Goal: Navigation & Orientation: Find specific page/section

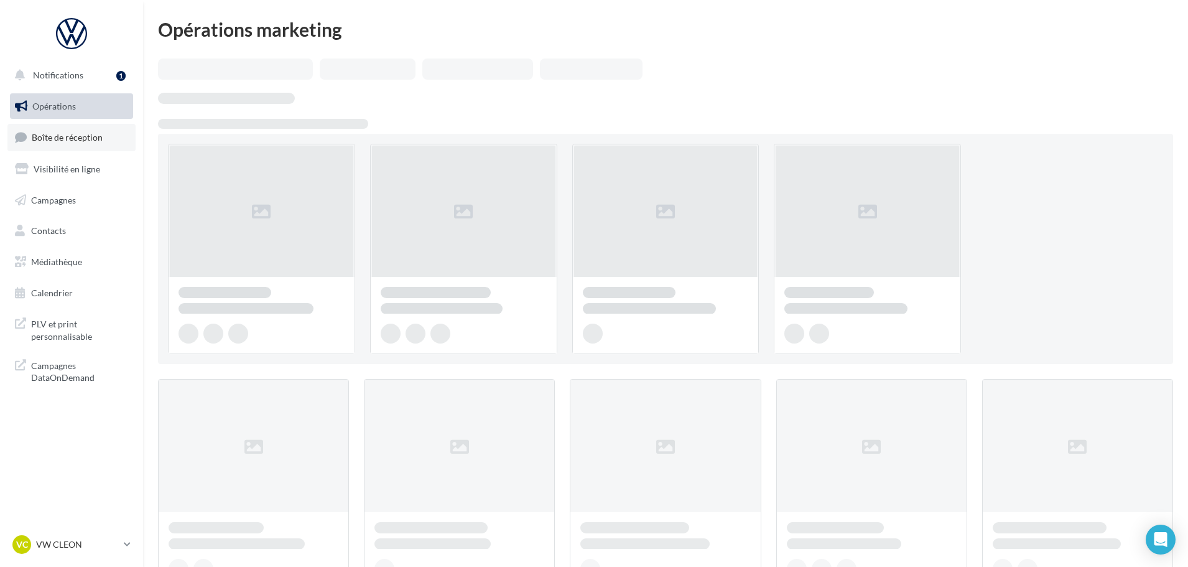
click at [68, 144] on link "Boîte de réception" at bounding box center [71, 137] width 128 height 27
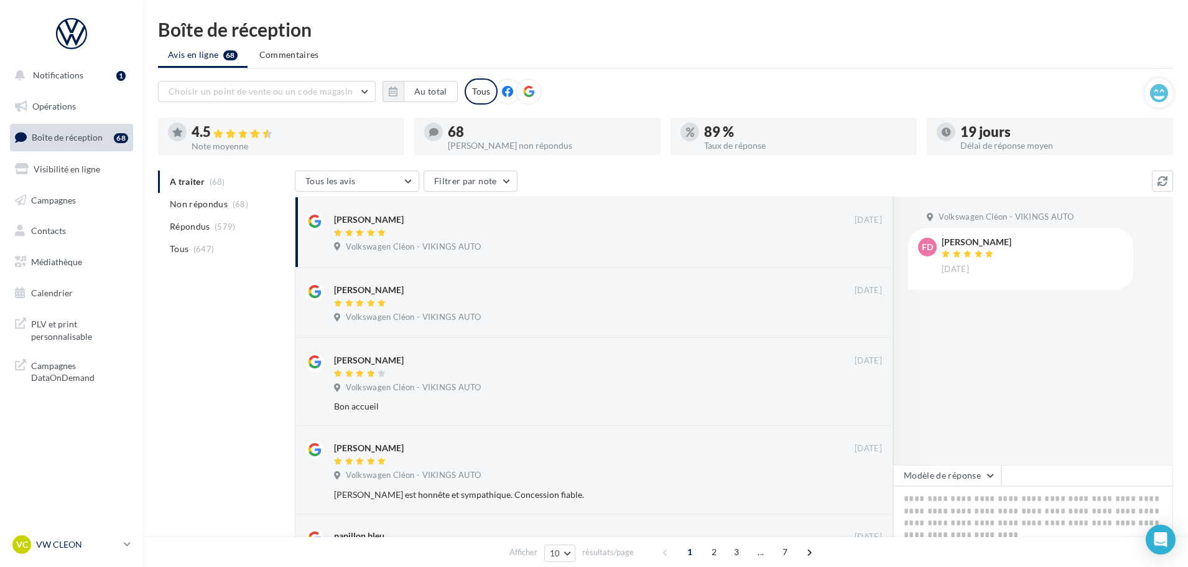
click at [61, 549] on p "VW CLEON" at bounding box center [77, 544] width 83 height 12
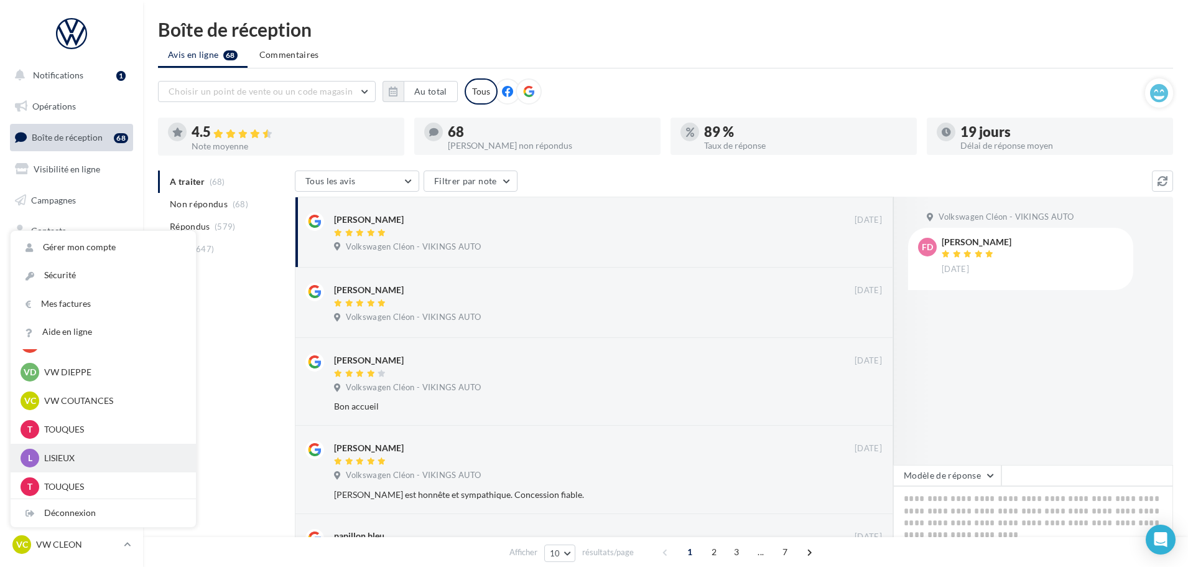
scroll to position [338, 0]
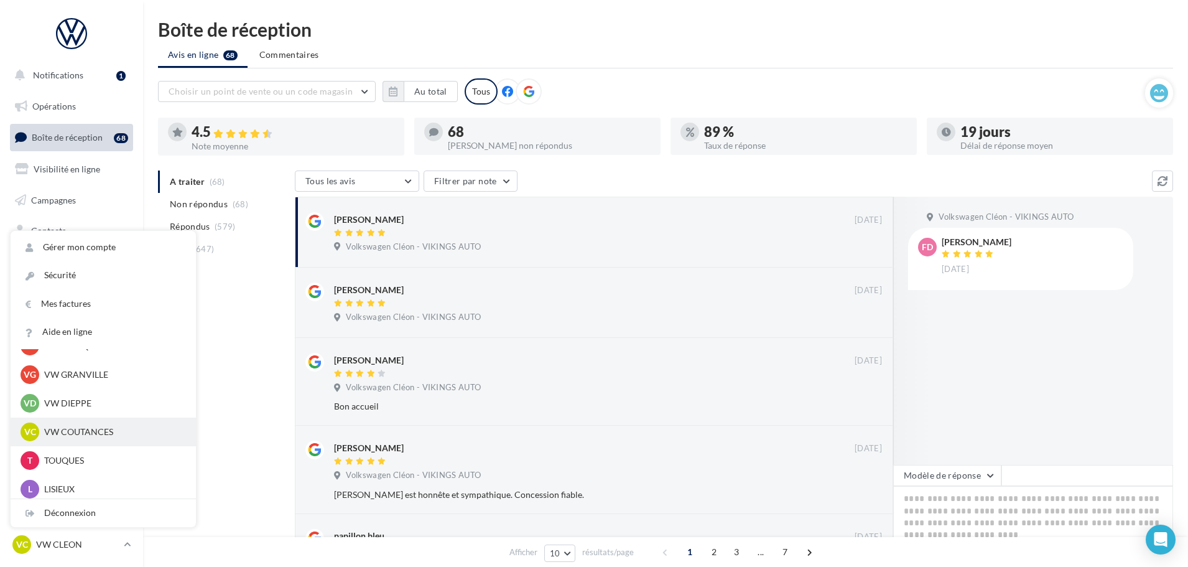
click at [93, 442] on div "VC VW COUTANCES vw-cou-vau" at bounding box center [103, 431] width 185 height 29
click at [92, 435] on p "VW COUTANCES" at bounding box center [112, 431] width 137 height 12
